Goal: Complete application form: Complete application form

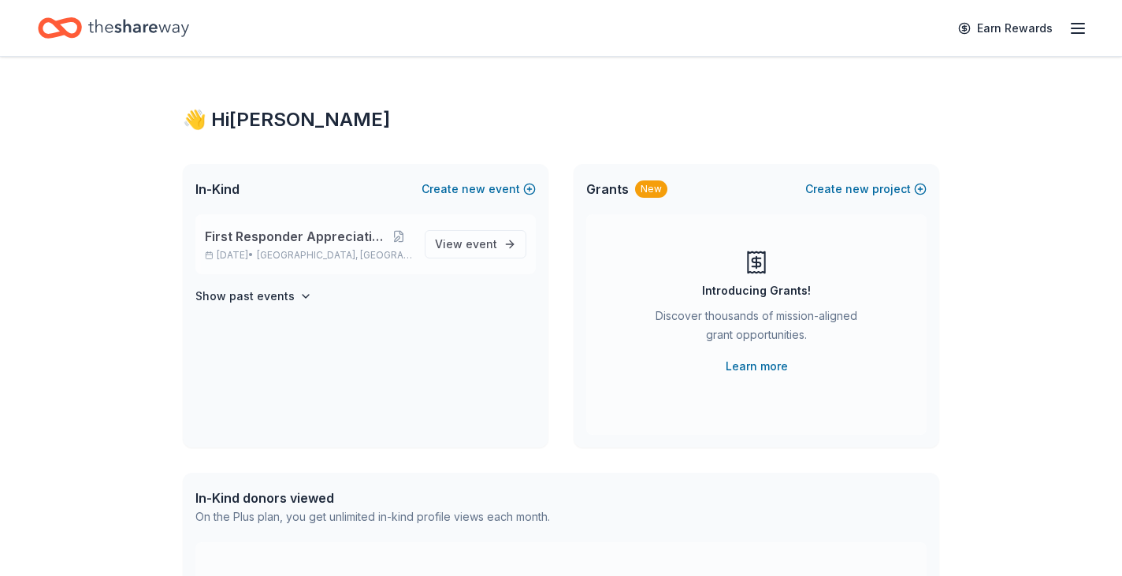
click at [295, 239] on span "First Responder Appreciation Night" at bounding box center [295, 236] width 181 height 19
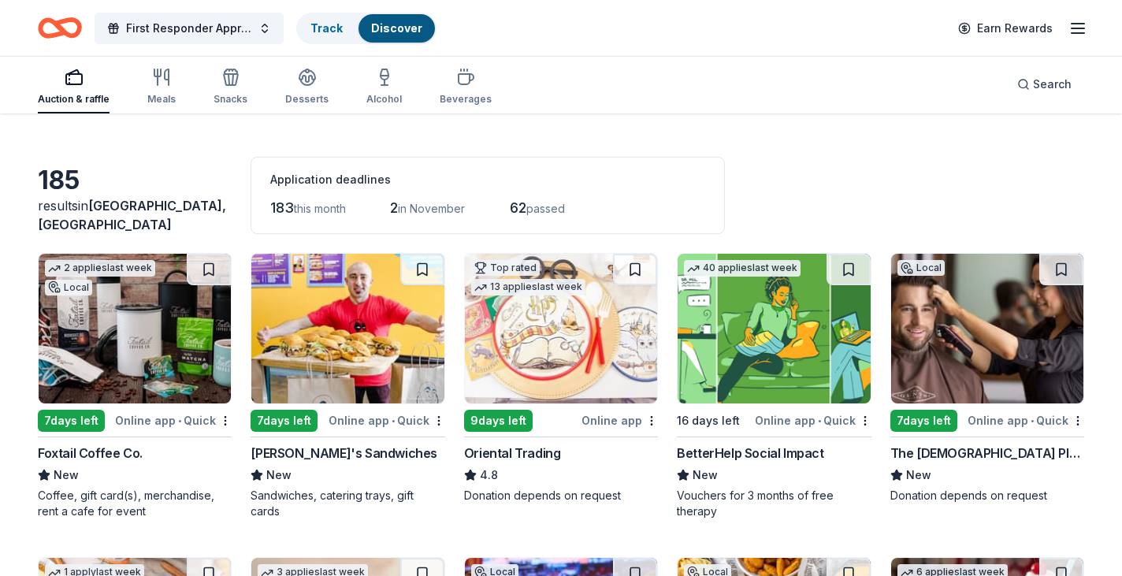
scroll to position [41, 0]
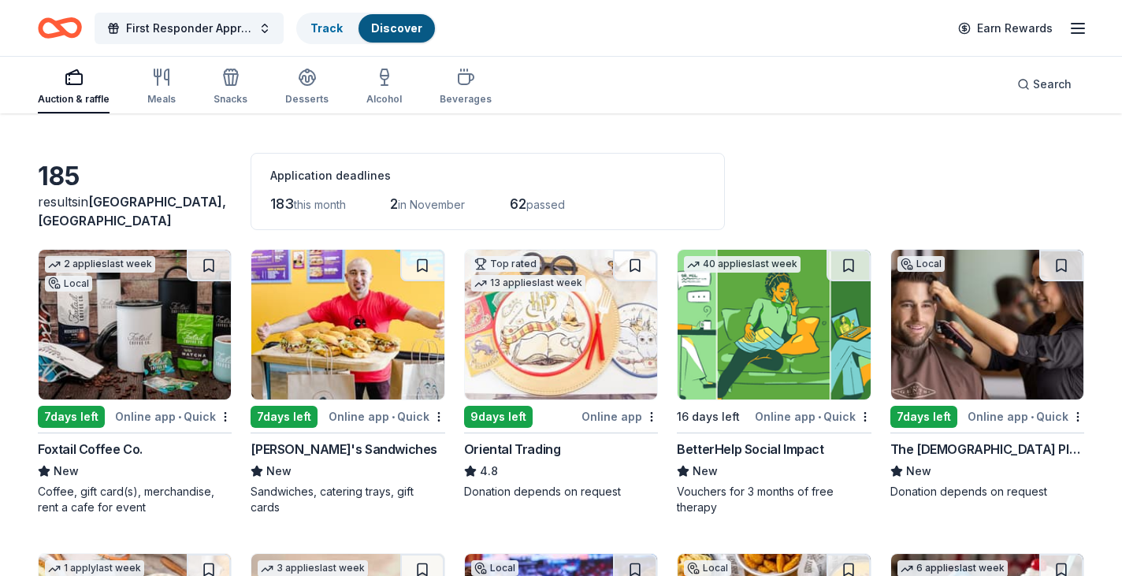
click at [368, 314] on img at bounding box center [347, 325] width 192 height 150
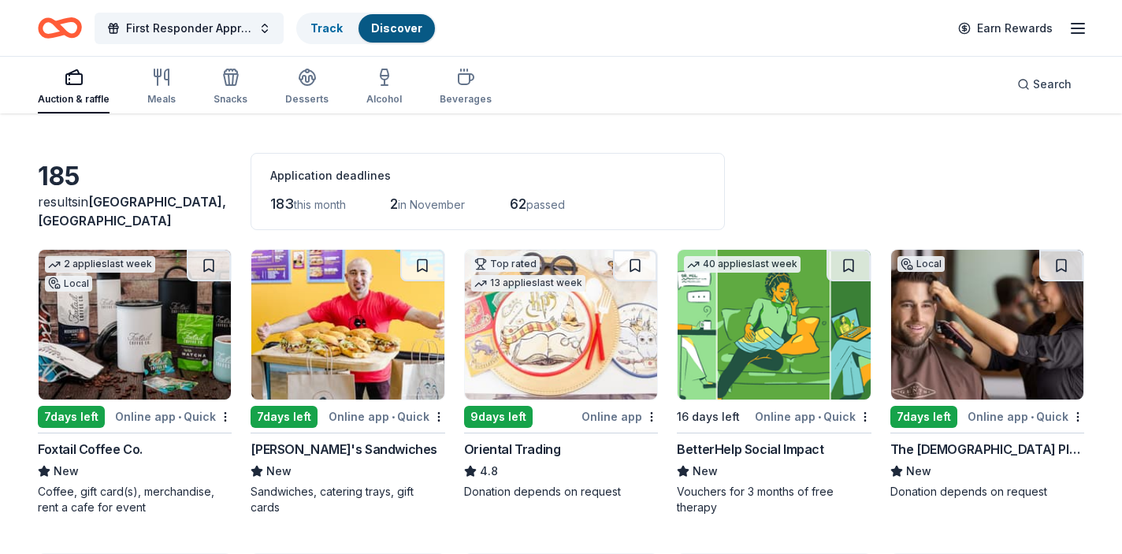
click at [962, 358] on img at bounding box center [987, 325] width 192 height 150
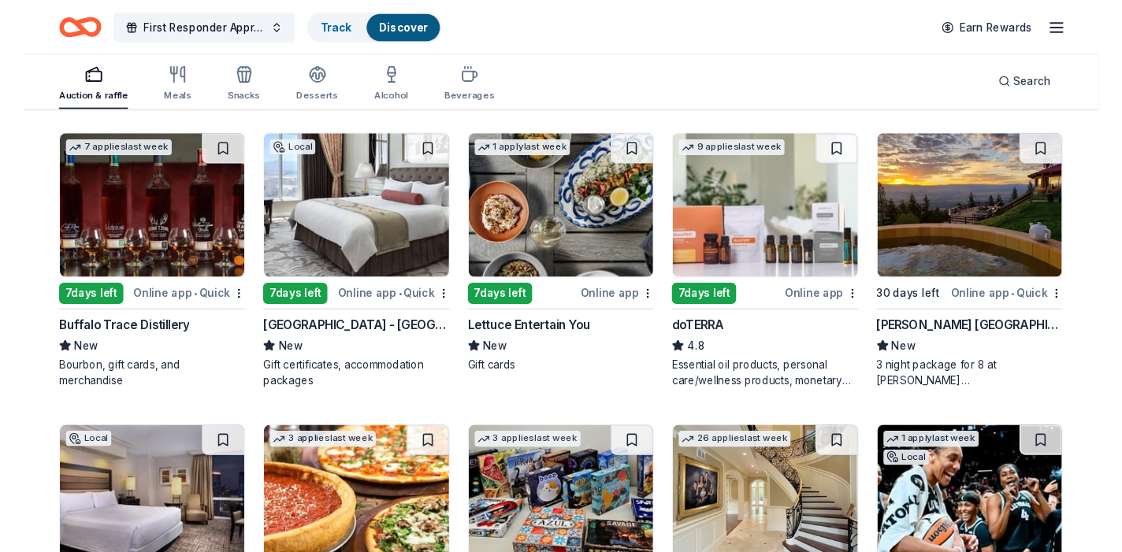
scroll to position [3466, 0]
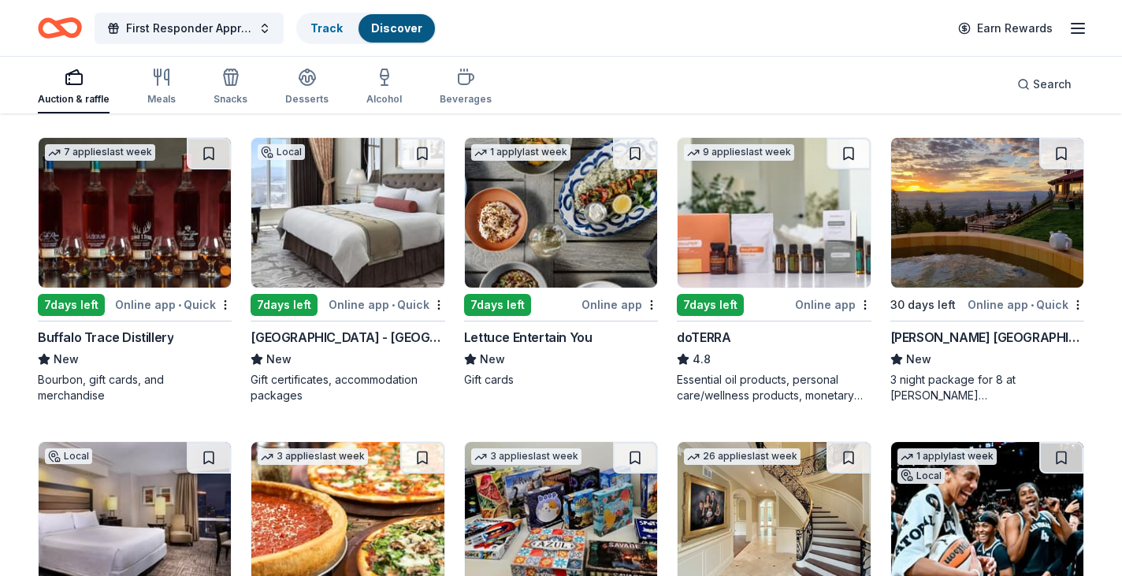
click at [363, 217] on img at bounding box center [347, 213] width 192 height 150
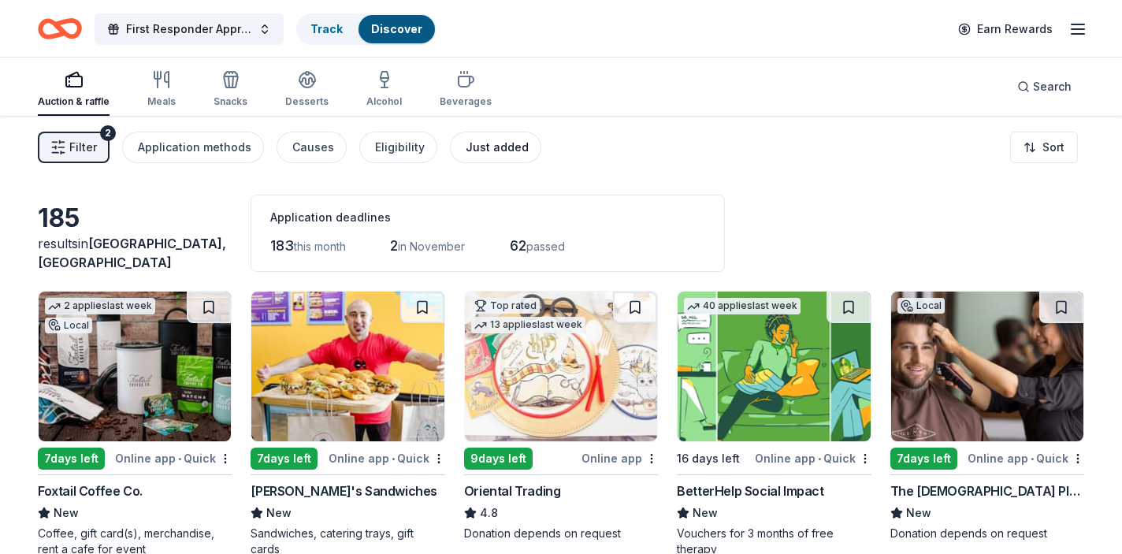
scroll to position [0, 0]
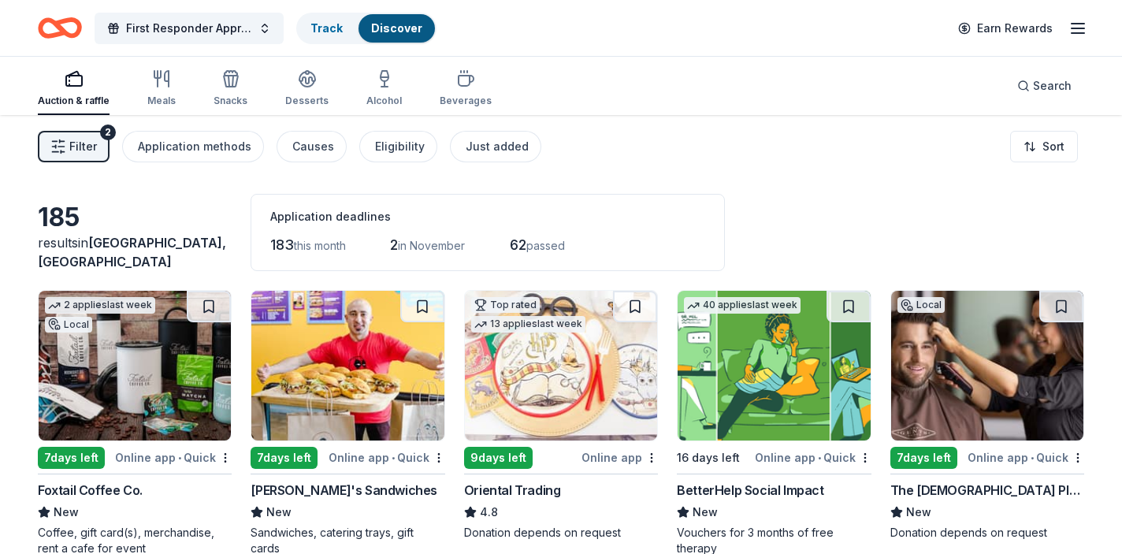
click at [671, 172] on div "Filter 2 Application methods Causes Eligibility Just added Sort" at bounding box center [561, 146] width 1122 height 63
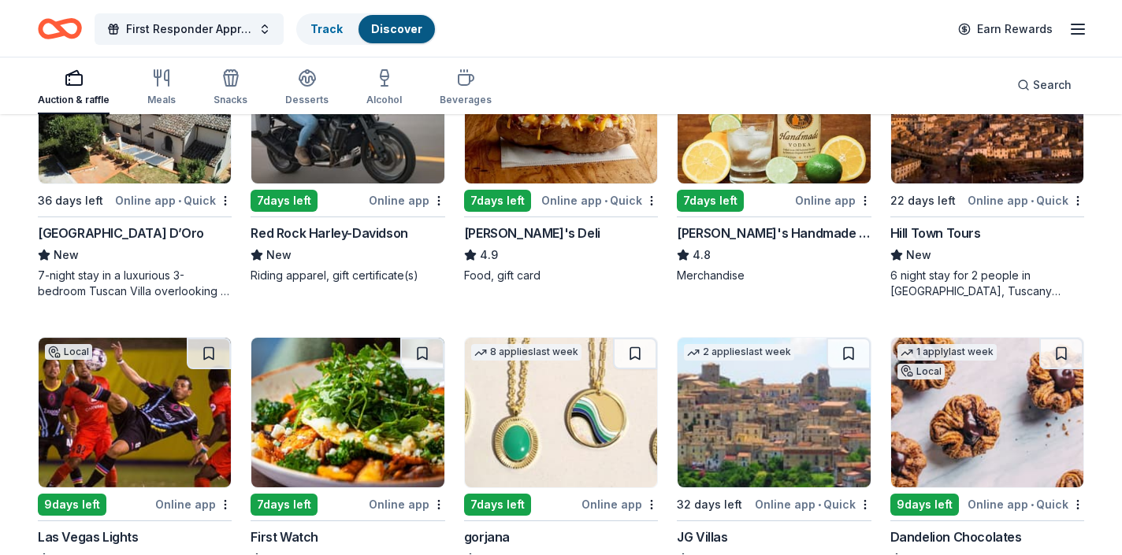
scroll to position [2356, 0]
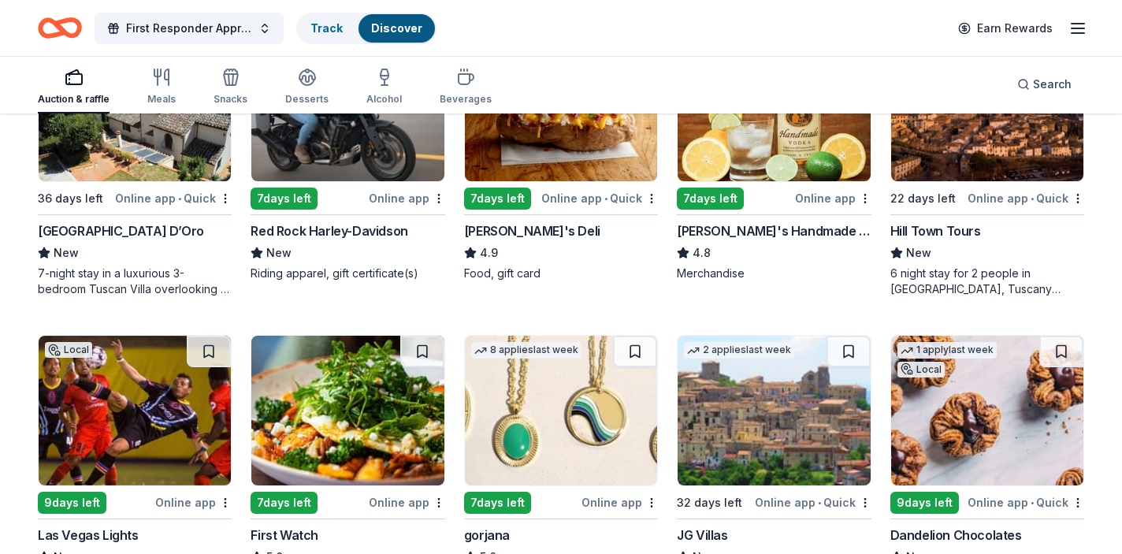
click at [748, 163] on img at bounding box center [773, 107] width 192 height 150
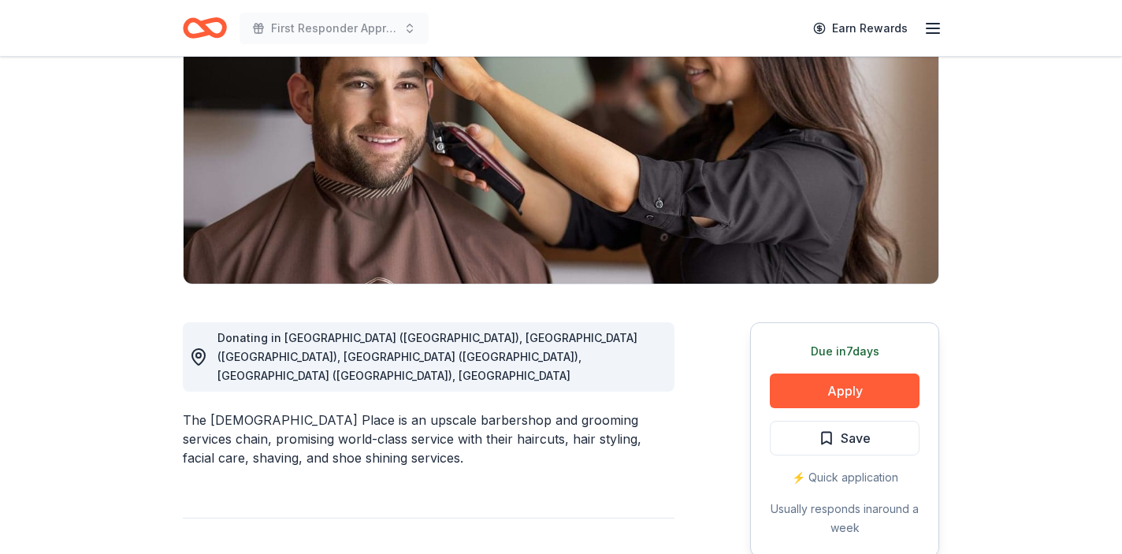
scroll to position [200, 0]
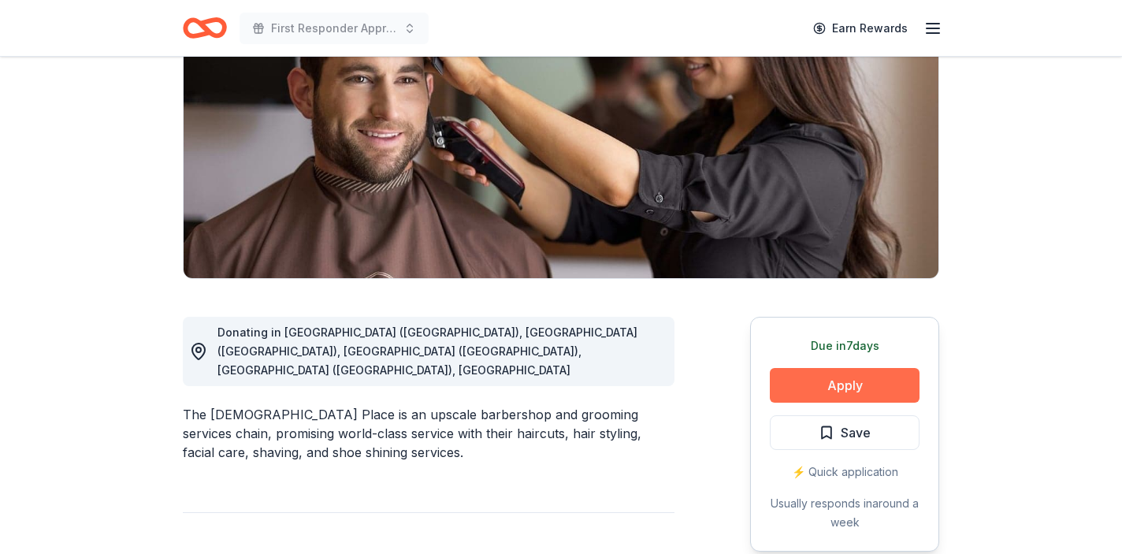
click at [830, 382] on button "Apply" at bounding box center [845, 385] width 150 height 35
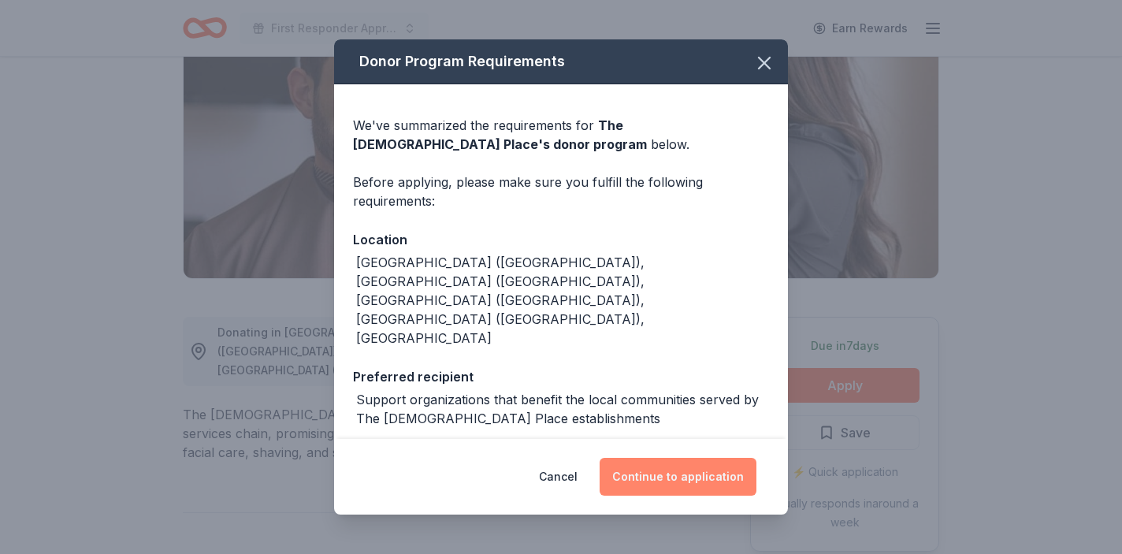
click at [699, 472] on button "Continue to application" at bounding box center [677, 477] width 157 height 38
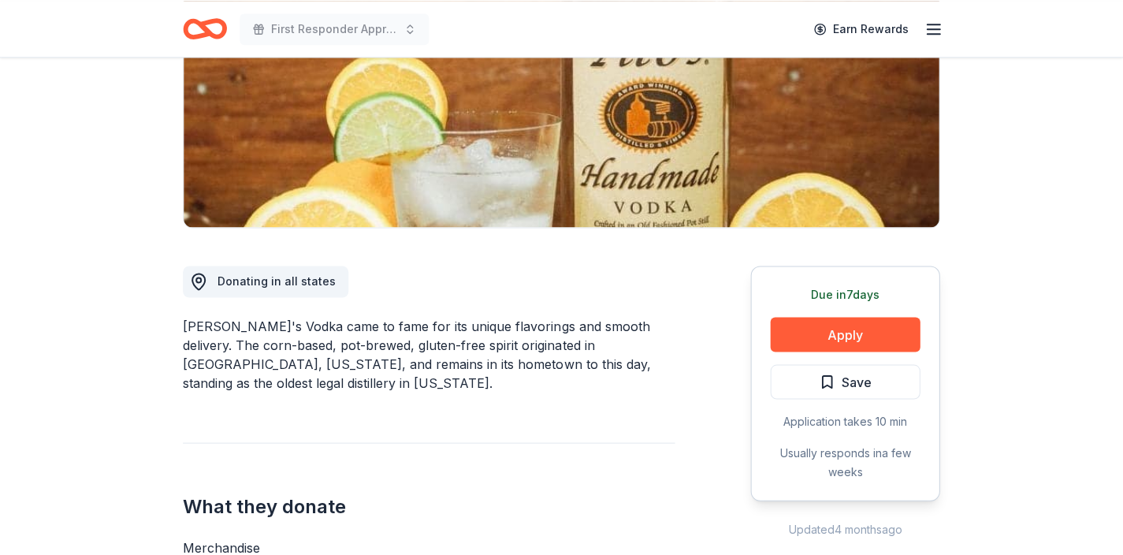
scroll to position [261, 0]
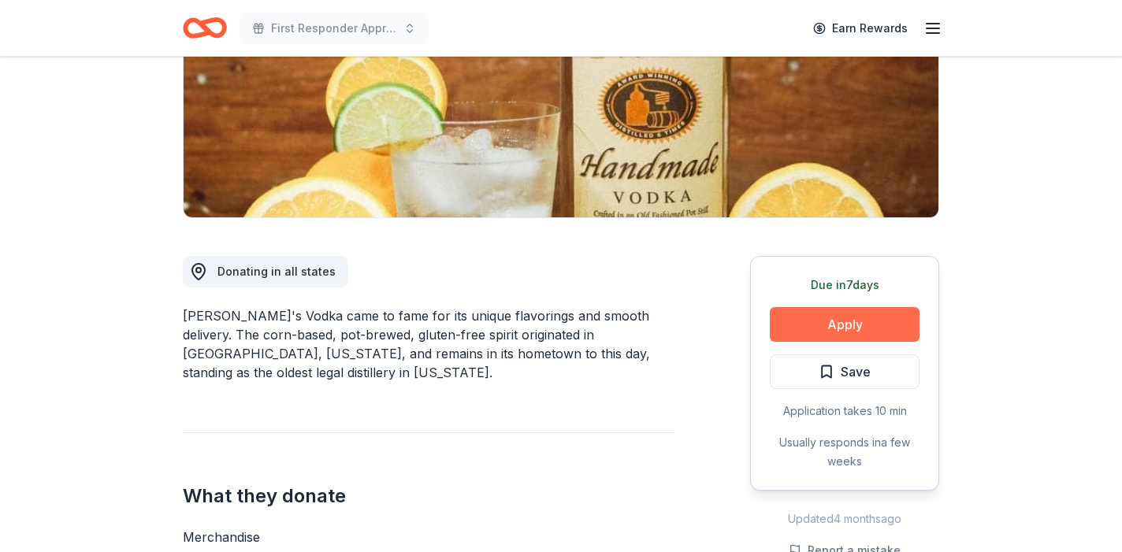
click at [809, 333] on button "Apply" at bounding box center [845, 324] width 150 height 35
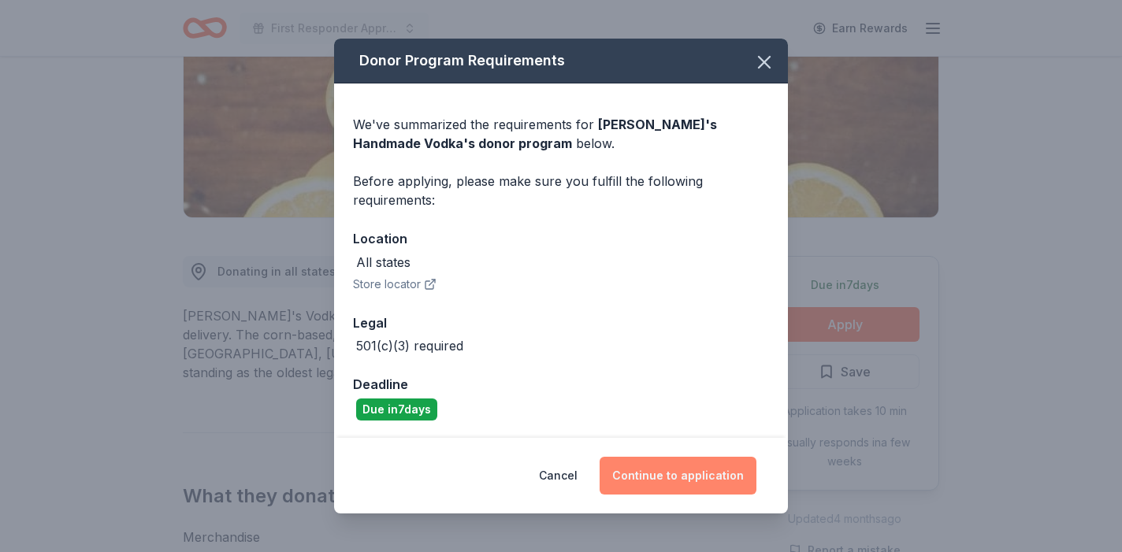
click at [696, 469] on button "Continue to application" at bounding box center [677, 476] width 157 height 38
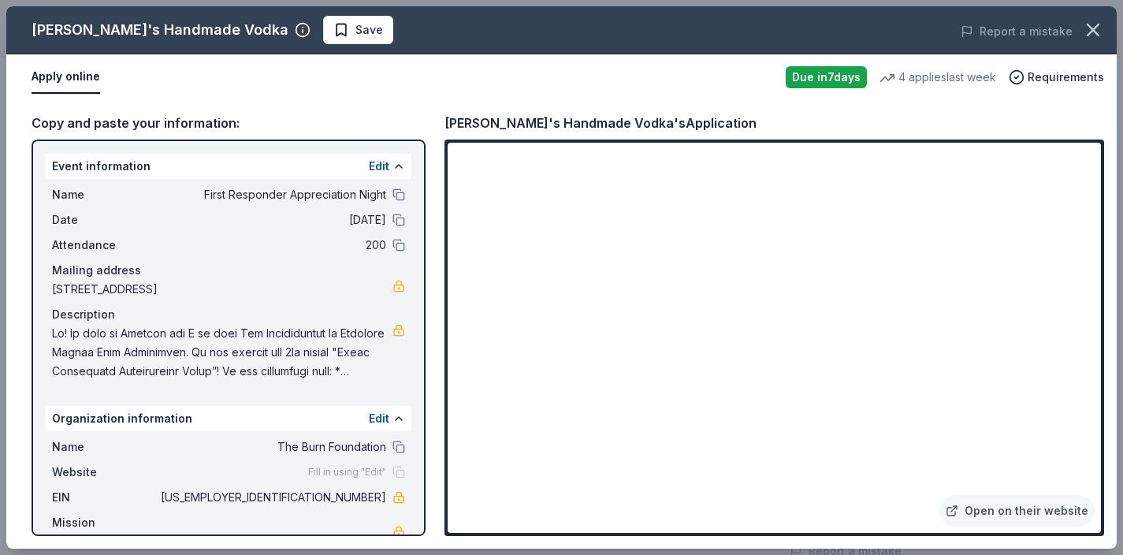
click at [336, 278] on div "Mailing address" at bounding box center [228, 270] width 353 height 19
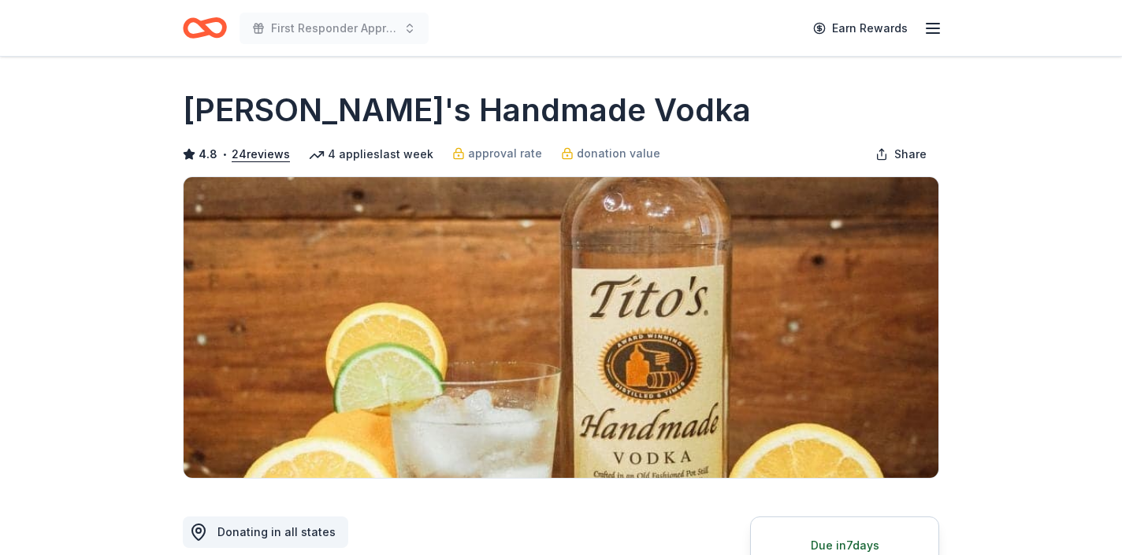
scroll to position [261, 0]
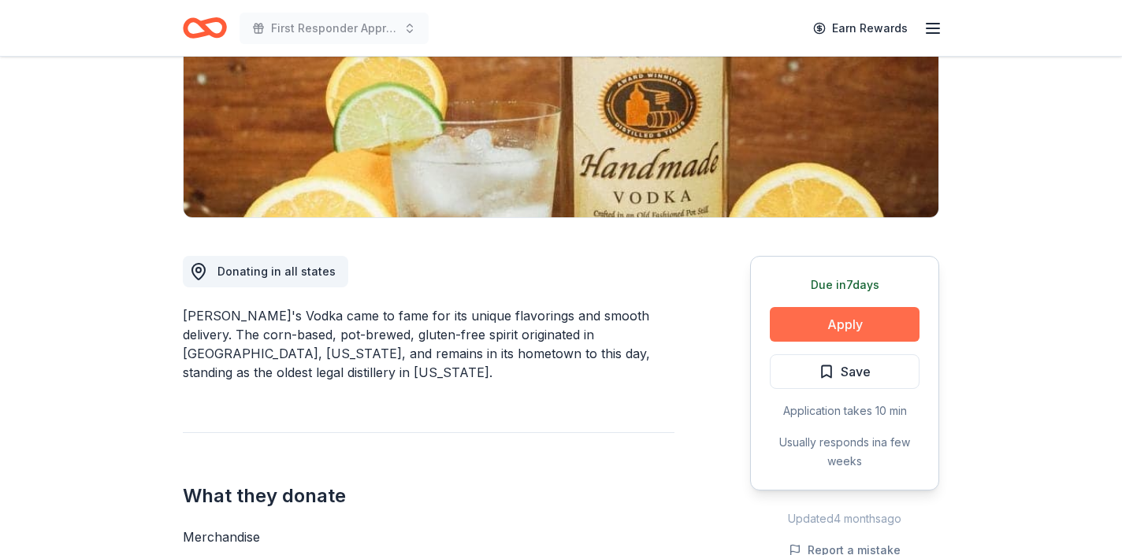
click at [790, 322] on button "Apply" at bounding box center [845, 324] width 150 height 35
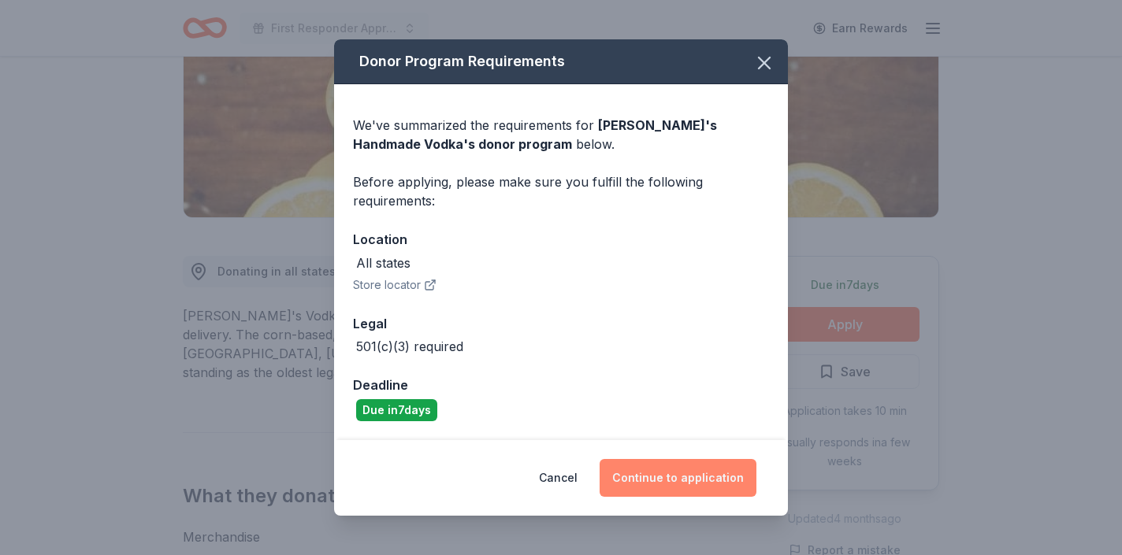
click at [689, 481] on button "Continue to application" at bounding box center [677, 478] width 157 height 38
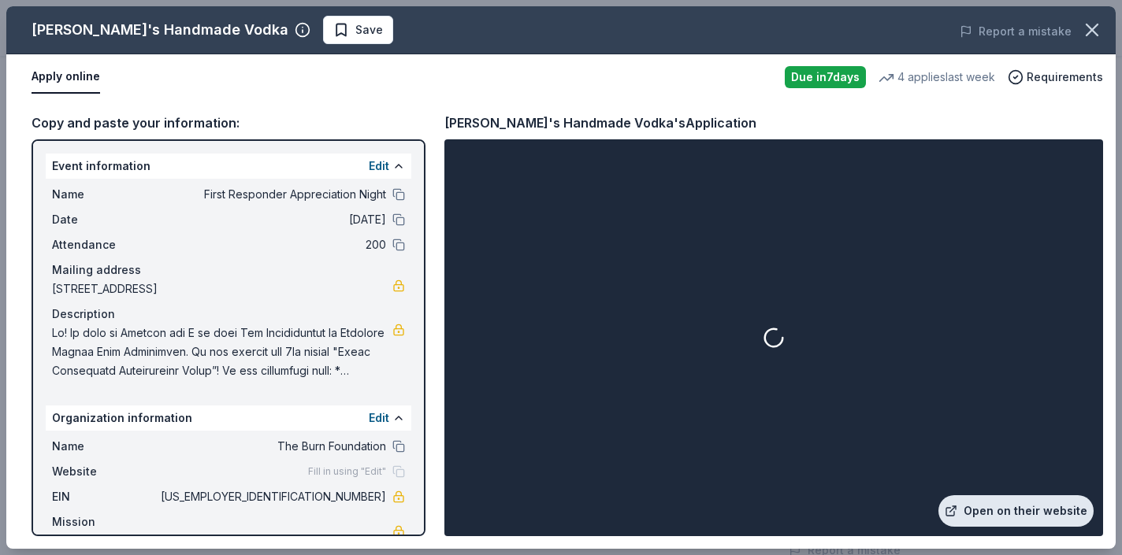
click at [986, 507] on link "Open on their website" at bounding box center [1015, 512] width 155 height 32
